Goal: Task Accomplishment & Management: Manage account settings

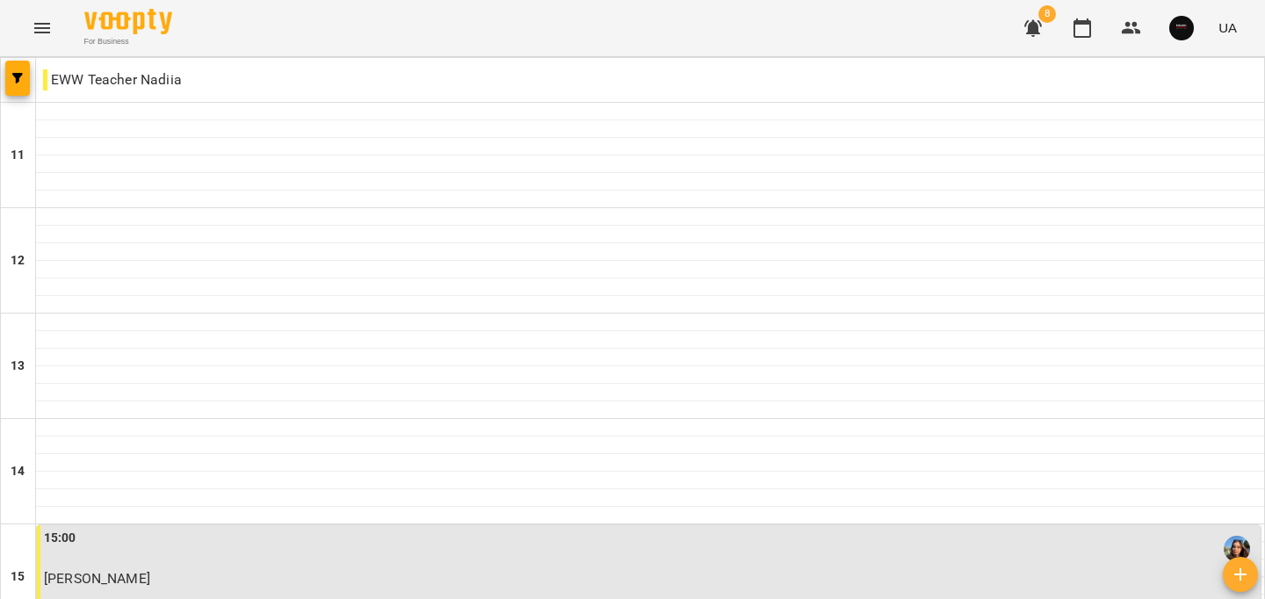
scroll to position [885, 0]
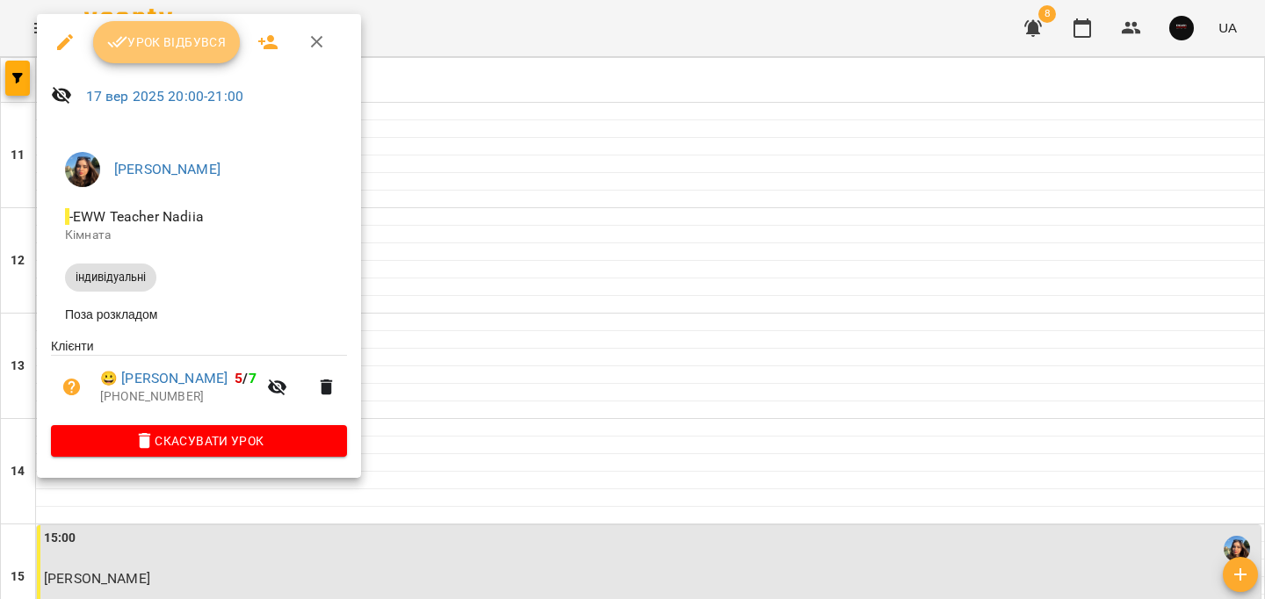
click at [138, 56] on button "Урок відбувся" at bounding box center [167, 42] width 148 height 42
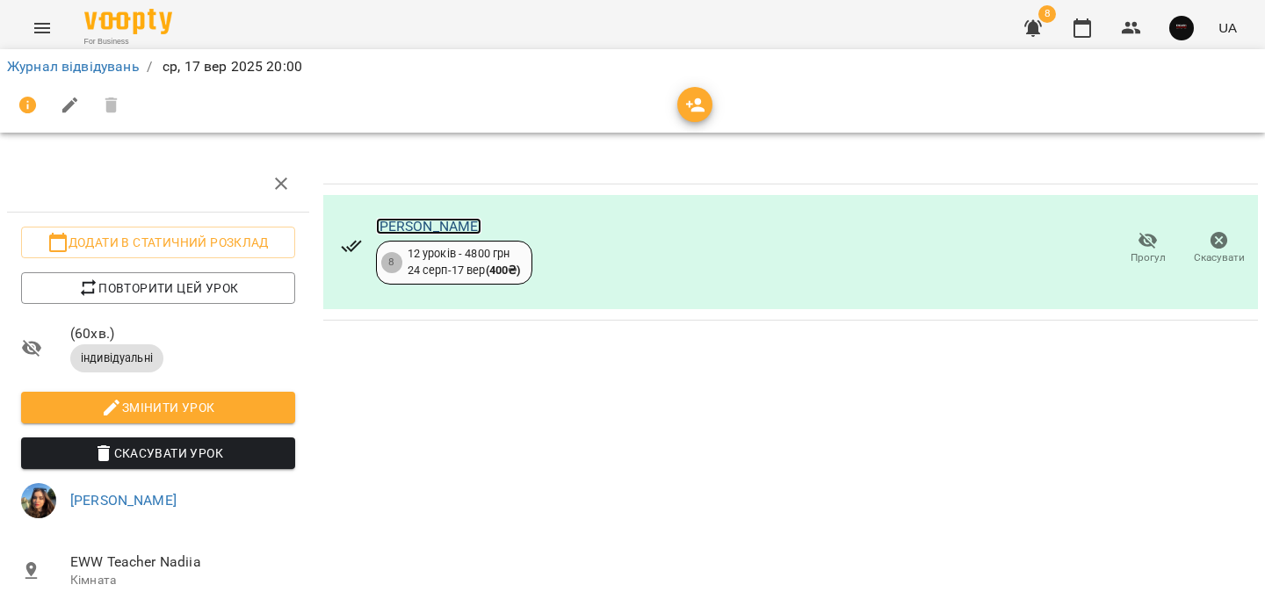
click at [404, 226] on link "[PERSON_NAME]" at bounding box center [429, 226] width 106 height 17
click at [100, 64] on link "Журнал відвідувань" at bounding box center [73, 66] width 133 height 17
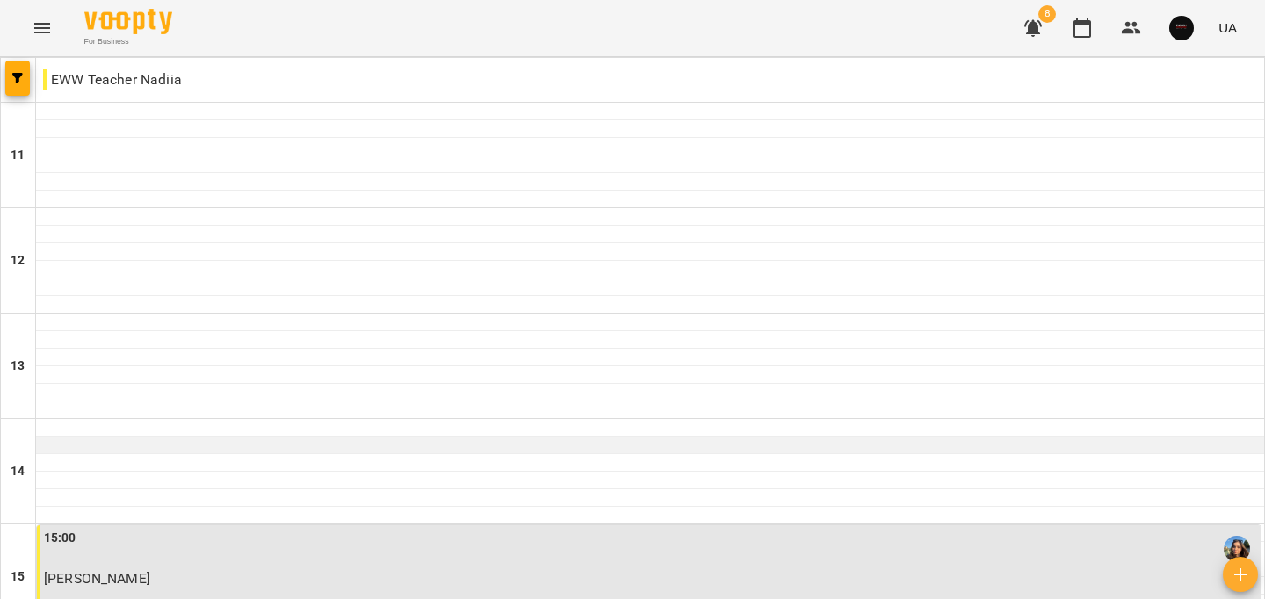
scroll to position [885, 0]
